Goal: Navigation & Orientation: Find specific page/section

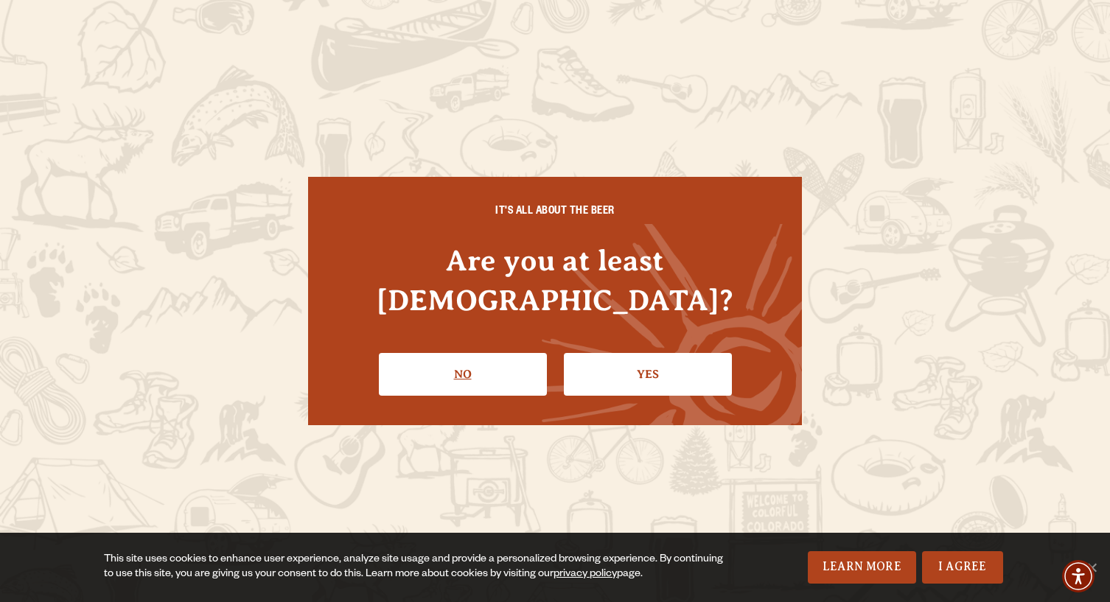
click at [475, 357] on link "No" at bounding box center [463, 374] width 168 height 43
click at [688, 358] on link "Yes" at bounding box center [648, 374] width 168 height 43
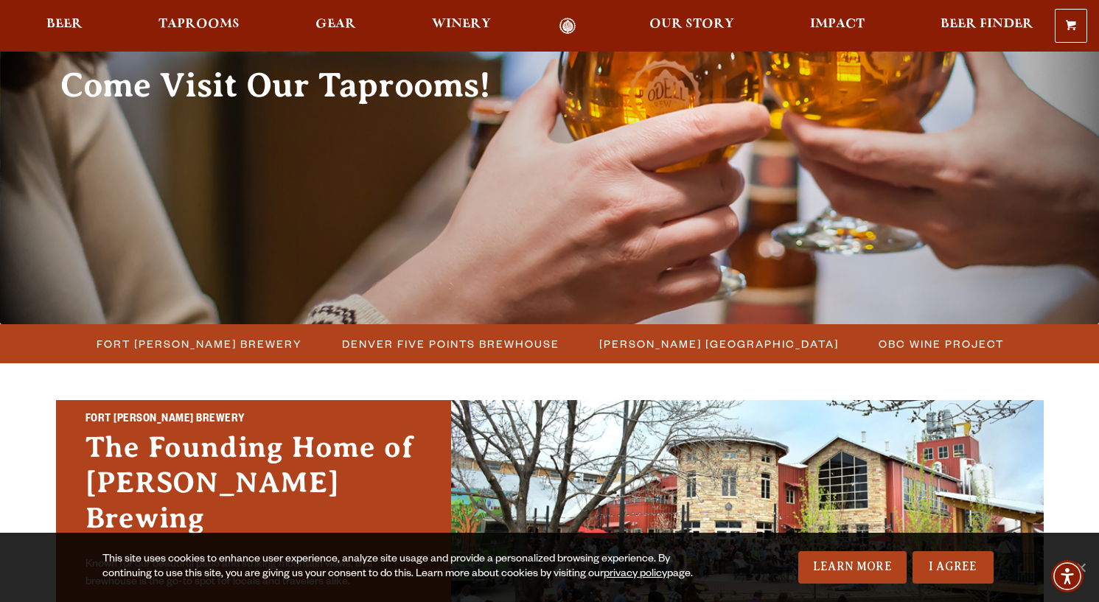
scroll to position [221, 0]
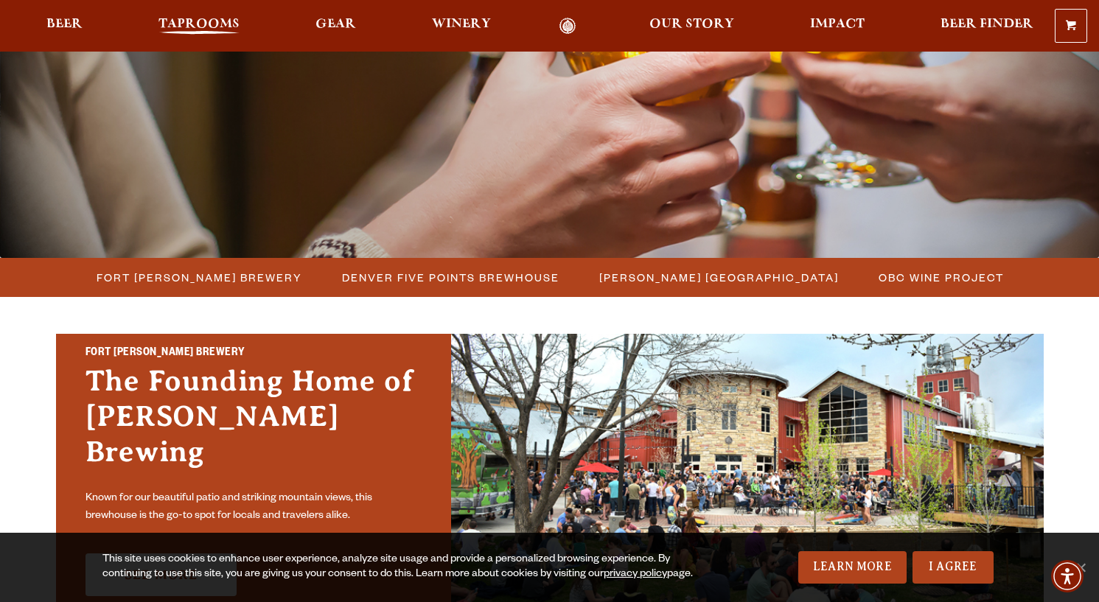
click at [207, 28] on span "Taprooms" at bounding box center [198, 24] width 81 height 12
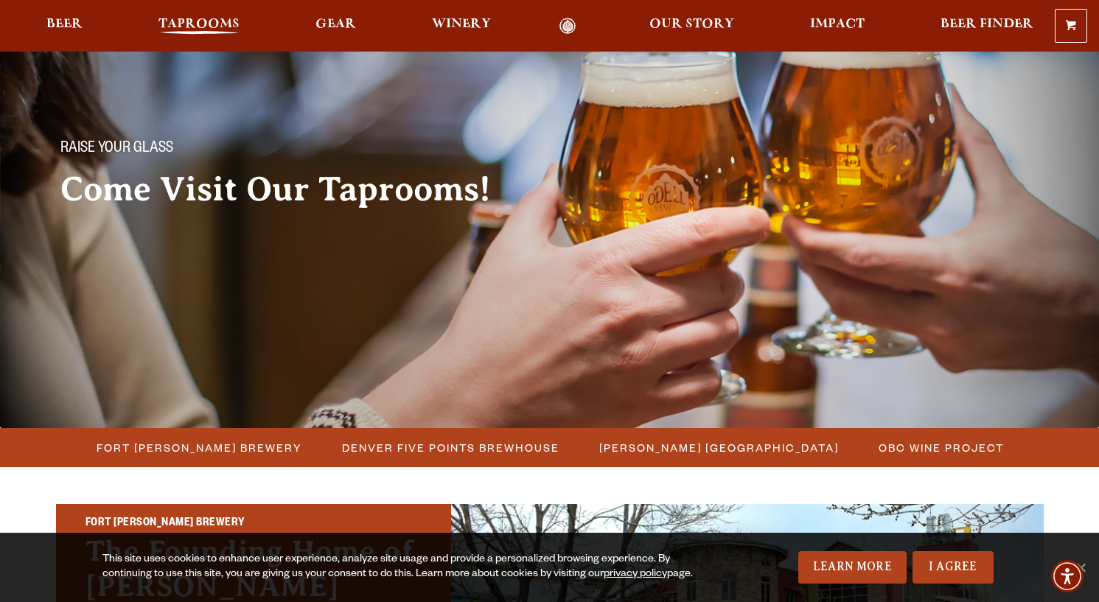
scroll to position [0, 0]
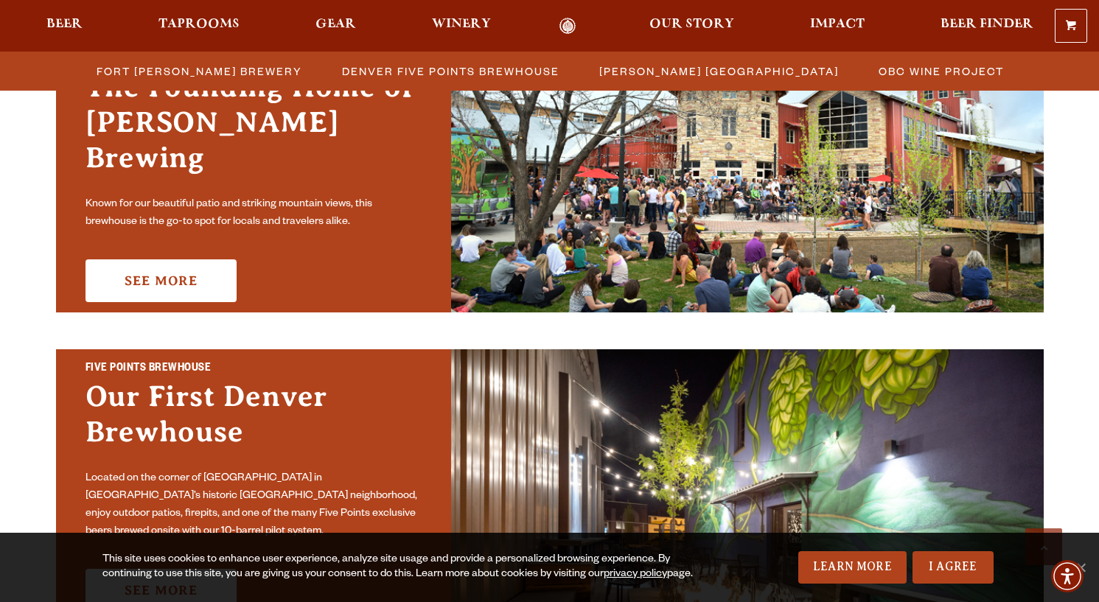
scroll to position [516, 0]
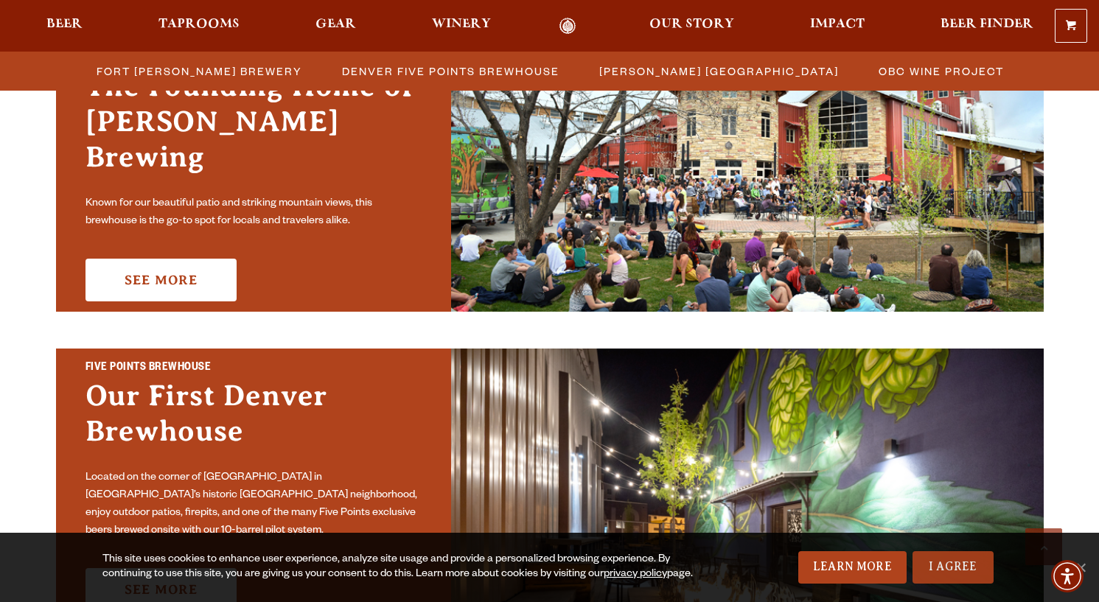
click at [931, 571] on link "I Agree" at bounding box center [953, 567] width 81 height 32
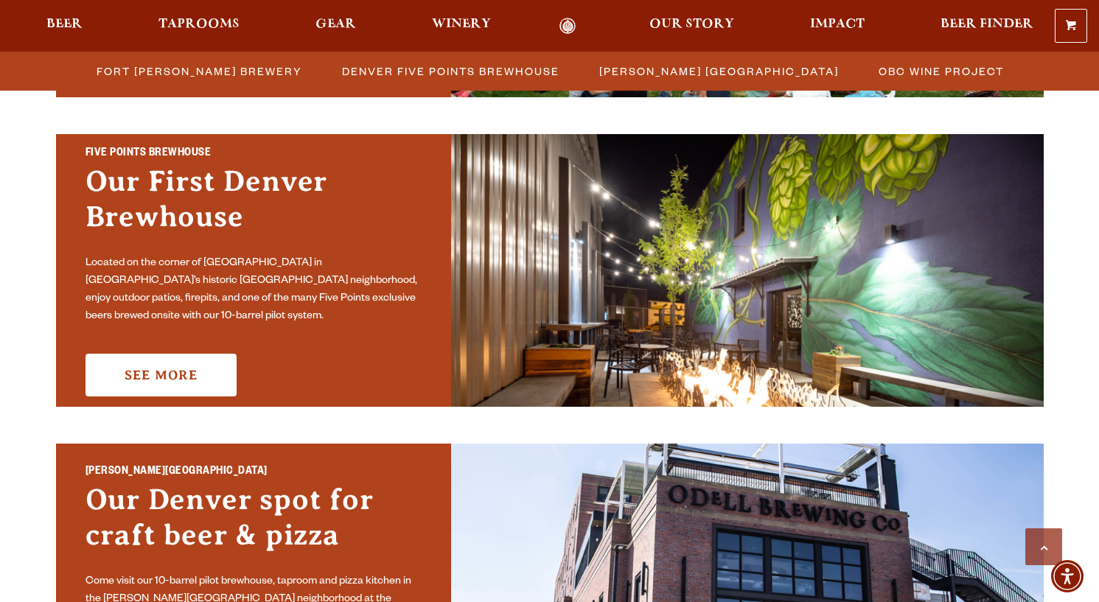
scroll to position [737, 0]
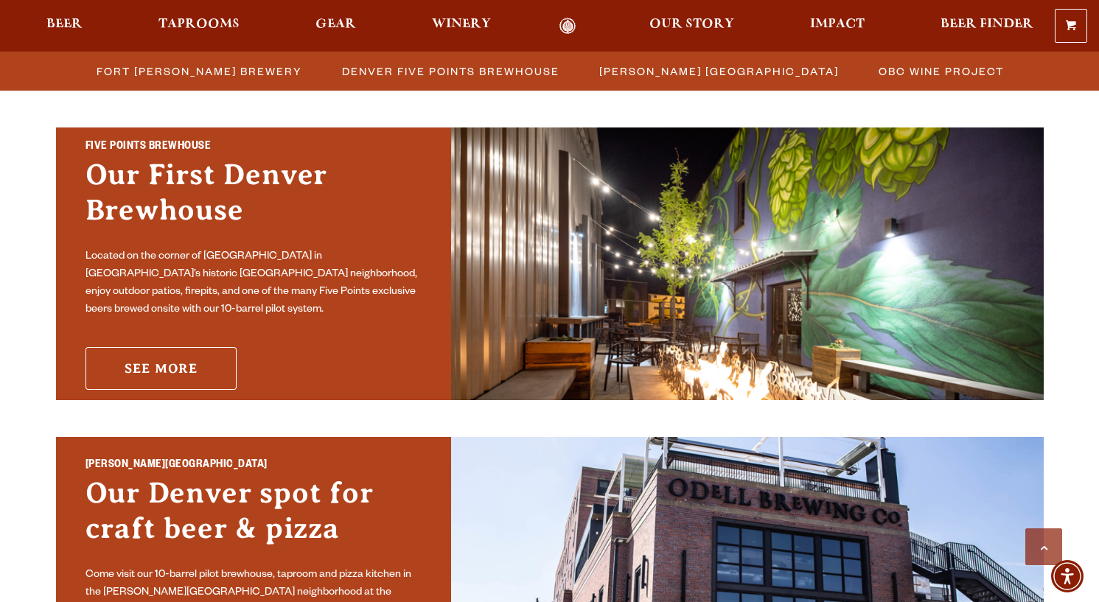
click at [177, 347] on link "See More" at bounding box center [161, 368] width 151 height 43
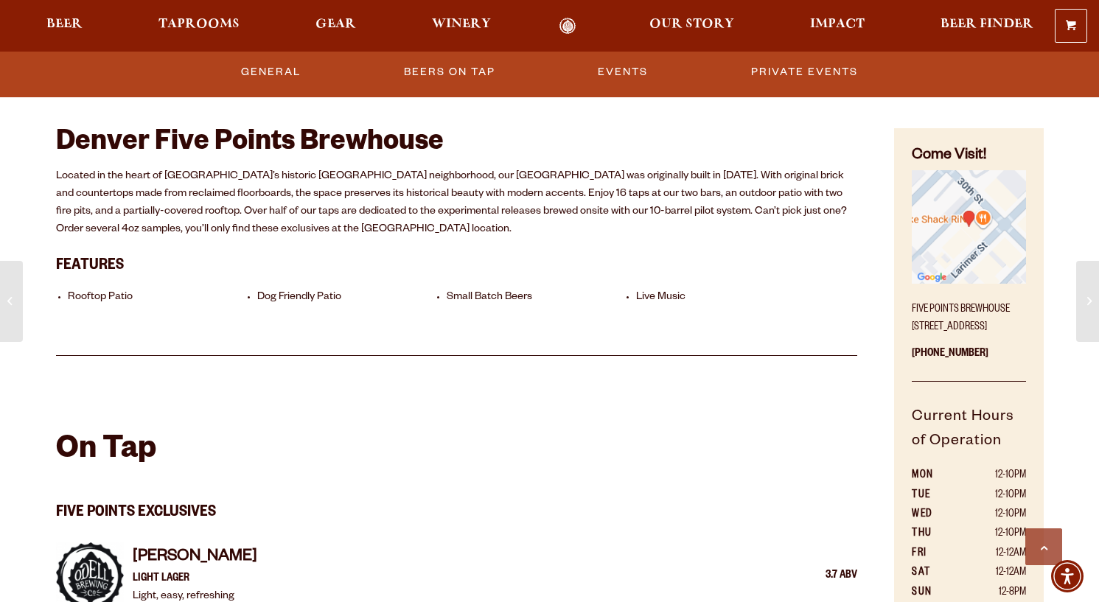
scroll to position [663, 0]
